Goal: Task Accomplishment & Management: Manage account settings

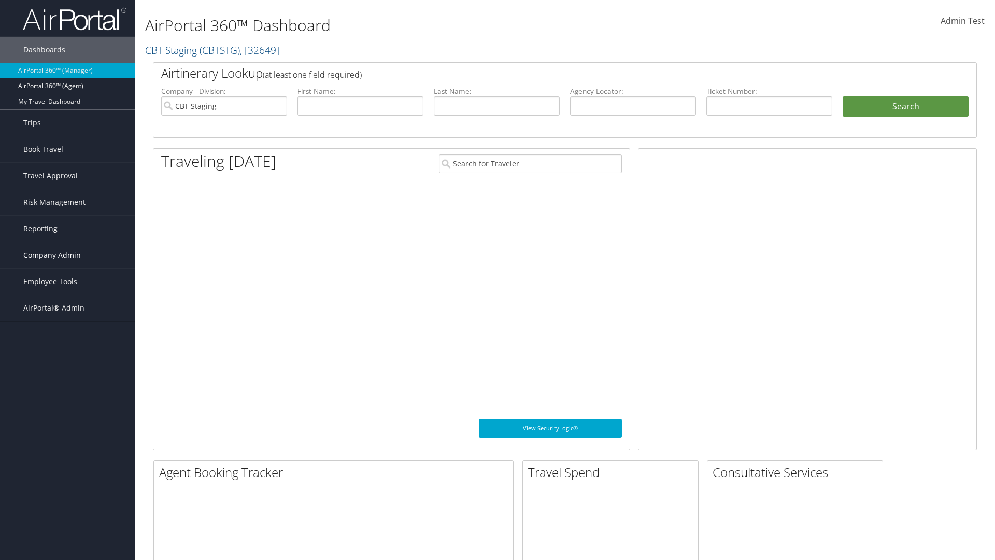
click at [67, 255] on span "Company Admin" at bounding box center [52, 255] width 58 height 26
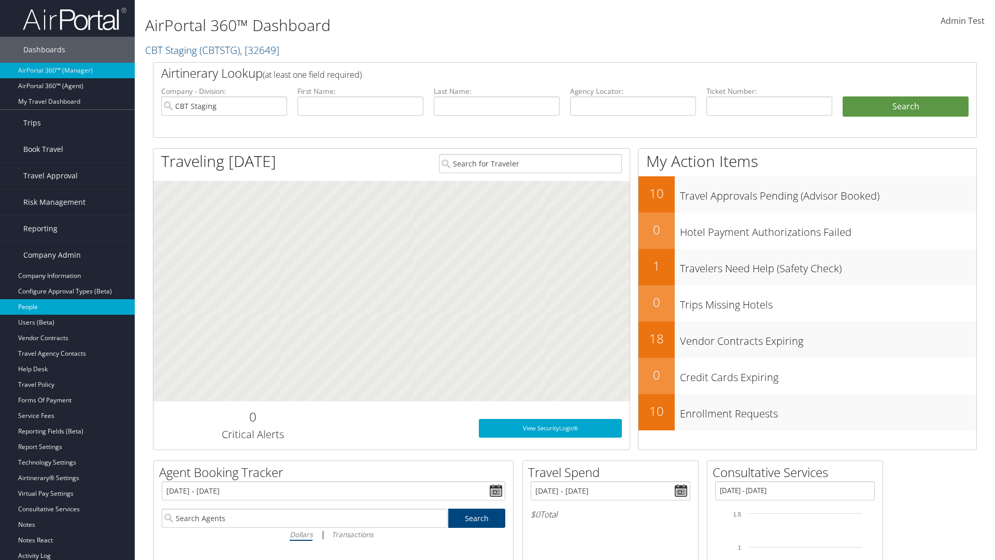
click at [67, 307] on link "People" at bounding box center [67, 307] width 135 height 16
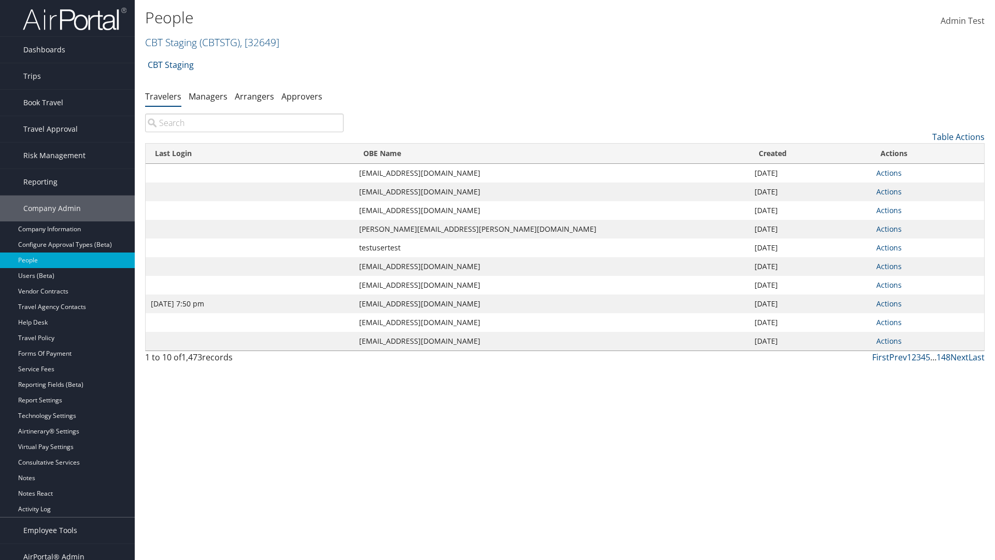
click at [244, 123] on input "search" at bounding box center [244, 123] width 199 height 19
type input "[DATE] 7:50 pm"
